Goal: Information Seeking & Learning: Stay updated

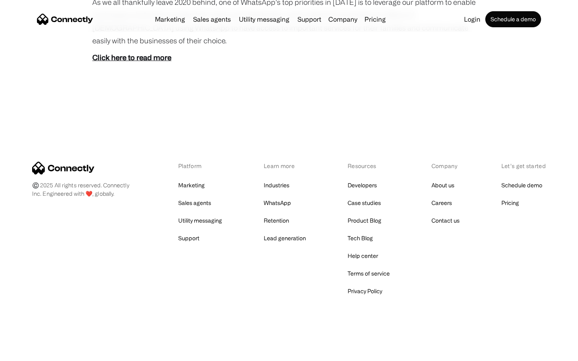
scroll to position [451, 0]
